Goal: Task Accomplishment & Management: Manage account settings

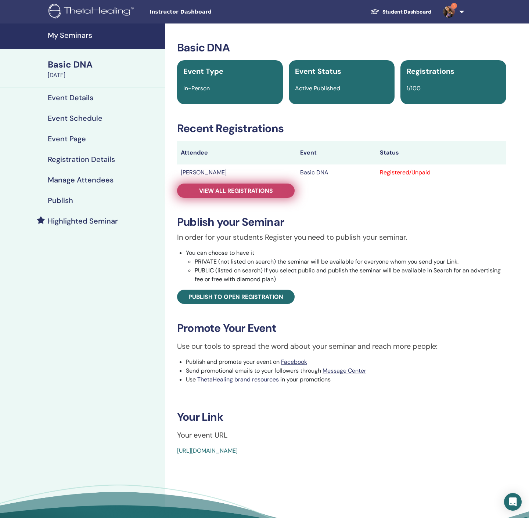
click at [266, 184] on link "View all registrations" at bounding box center [236, 191] width 118 height 14
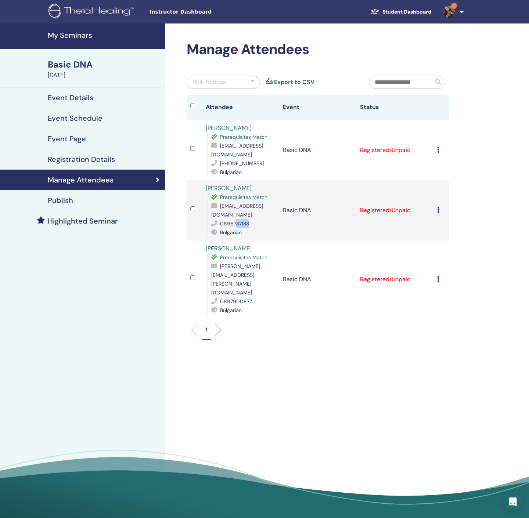
drag, startPoint x: 249, startPoint y: 224, endPoint x: 233, endPoint y: 222, distance: 15.5
click at [234, 223] on div "0896737133" at bounding box center [243, 223] width 64 height 9
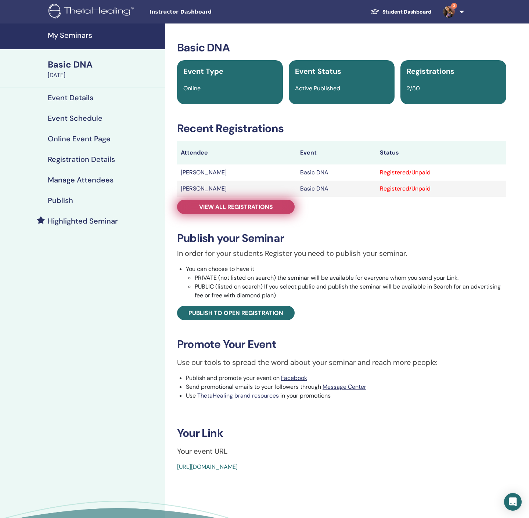
click at [249, 206] on span "View all registrations" at bounding box center [236, 207] width 74 height 8
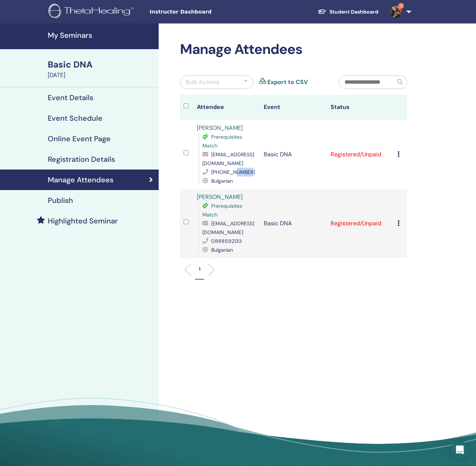
drag, startPoint x: 251, startPoint y: 174, endPoint x: 235, endPoint y: 173, distance: 15.8
click at [235, 173] on td "Татяна Денчева Prerequisites Match tanqdencheva_77@abv.bg +359896740688 Bulgari…" at bounding box center [226, 154] width 67 height 69
copy span "40688"
click at [226, 126] on link "[PERSON_NAME]" at bounding box center [220, 128] width 46 height 8
drag, startPoint x: 244, startPoint y: 126, endPoint x: 194, endPoint y: 129, distance: 49.7
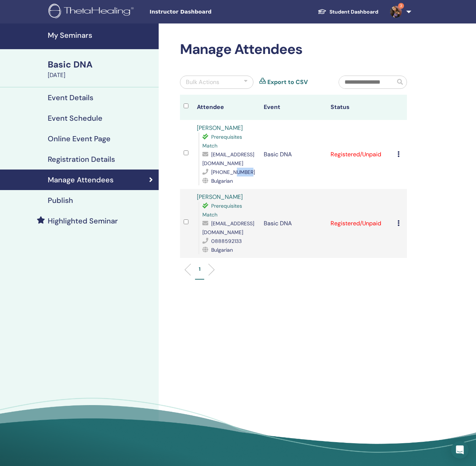
click at [194, 129] on td "Татяна Денчева Prerequisites Match tanqdencheva_77@abv.bg +359896740688 Bulgari…" at bounding box center [226, 154] width 67 height 69
copy link "[PERSON_NAME]"
